Goal: Information Seeking & Learning: Understand process/instructions

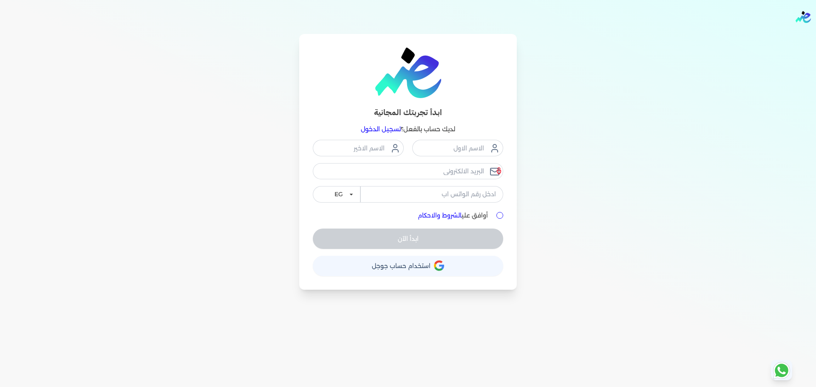
click at [436, 213] on link "الشروط والاحكام" at bounding box center [440, 216] width 44 height 8
click at [445, 219] on link "الشروط والاحكام" at bounding box center [440, 216] width 44 height 8
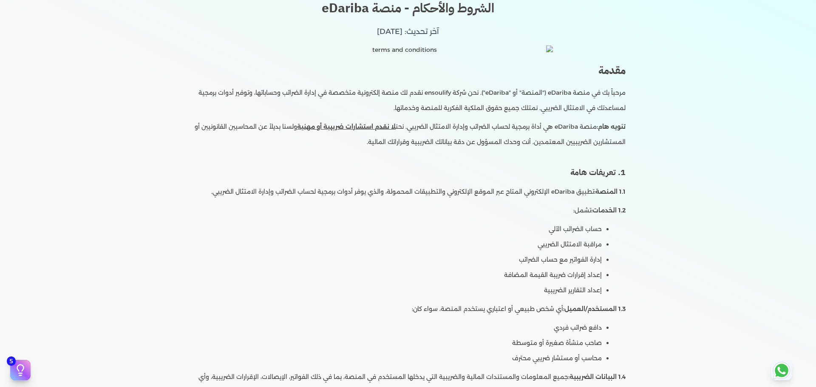
scroll to position [77, 0]
click at [532, 92] on li "مرحباً بك في منصة eDariba ("المنصة" أو "eDariba"). نحن شركة ensoulify نقدم لك م…" at bounding box center [408, 100] width 435 height 31
copy li "المنصة"
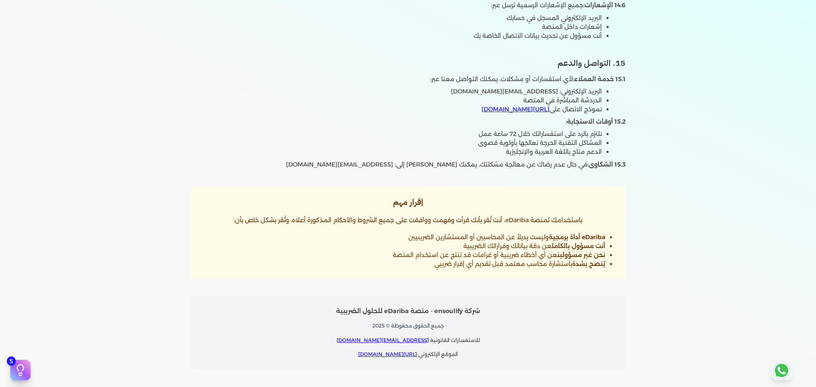
scroll to position [2752, 0]
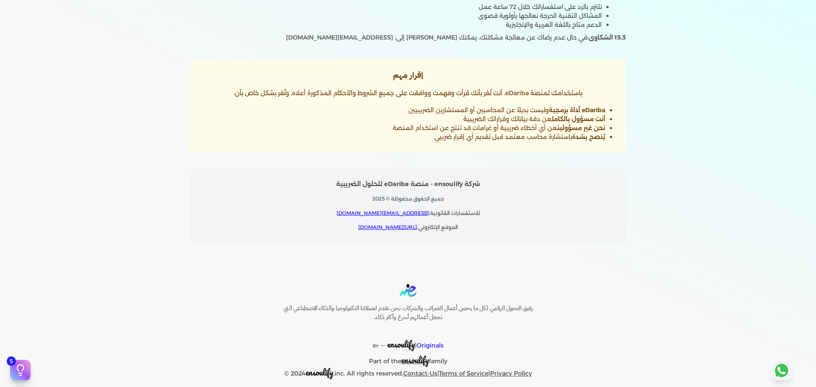
click at [558, 88] on p "باستخدامك لمنصة eDariba، أنت تُقر بأنك قرأت وفهمت ووافقت على جميع الشروط والأحك…" at bounding box center [408, 93] width 415 height 11
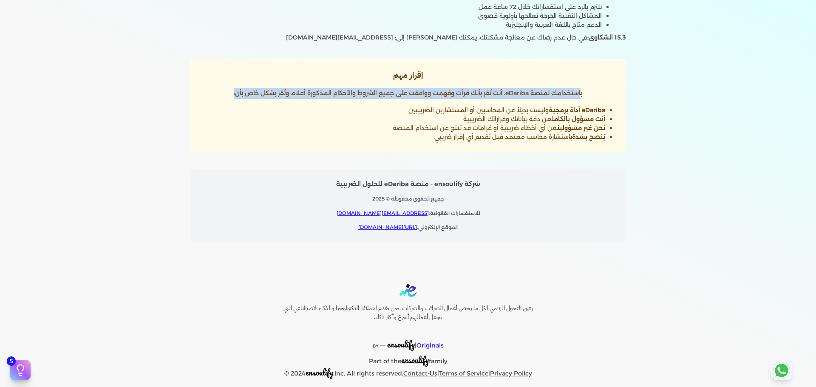
click at [558, 88] on p "باستخدامك لمنصة eDariba، أنت تُقر بأنك قرأت وفهمت ووافقت على جميع الشروط والأحك…" at bounding box center [408, 93] width 415 height 11
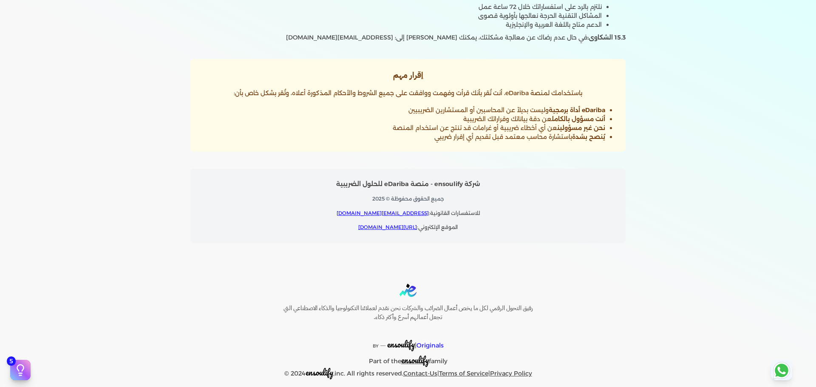
click at [465, 179] on p "شركة ensoulify - منصة eDariba للحلول الضريبية" at bounding box center [408, 184] width 415 height 11
click at [436, 193] on p "جميع الحقوق محفوظة © 2025" at bounding box center [408, 198] width 415 height 11
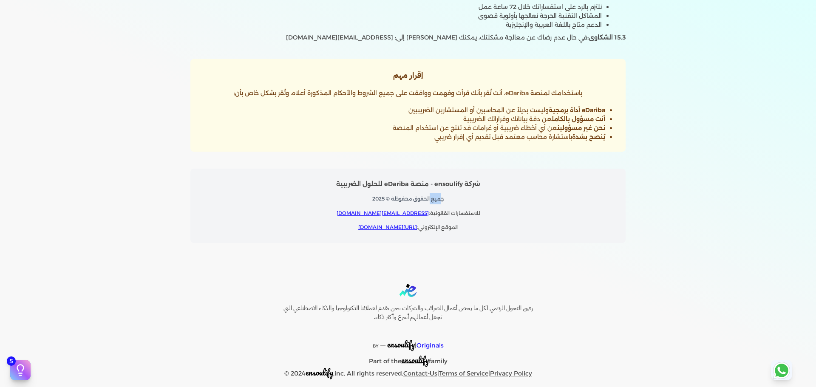
click at [436, 193] on p "جميع الحقوق محفوظة © 2025" at bounding box center [408, 198] width 415 height 11
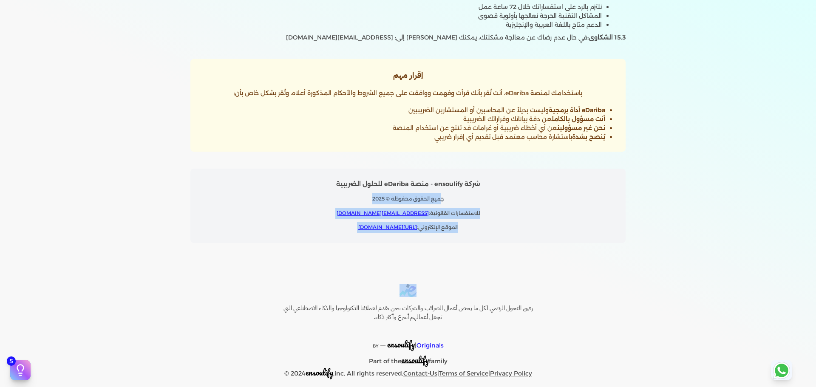
drag, startPoint x: 436, startPoint y: 185, endPoint x: 454, endPoint y: 221, distance: 39.6
click at [454, 221] on div "شركة ensoulify - منصة eDariba للحلول الضريبية جميع الحقوق محفوظة © 2025 للاستفس…" at bounding box center [408, 206] width 435 height 74
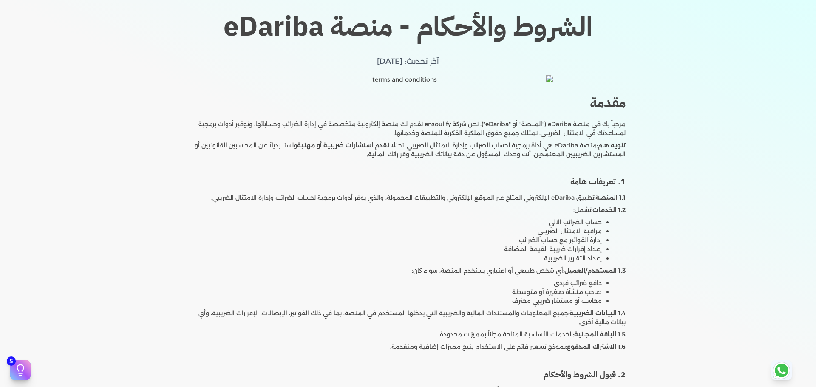
scroll to position [43, 0]
